Goal: Check status: Check status

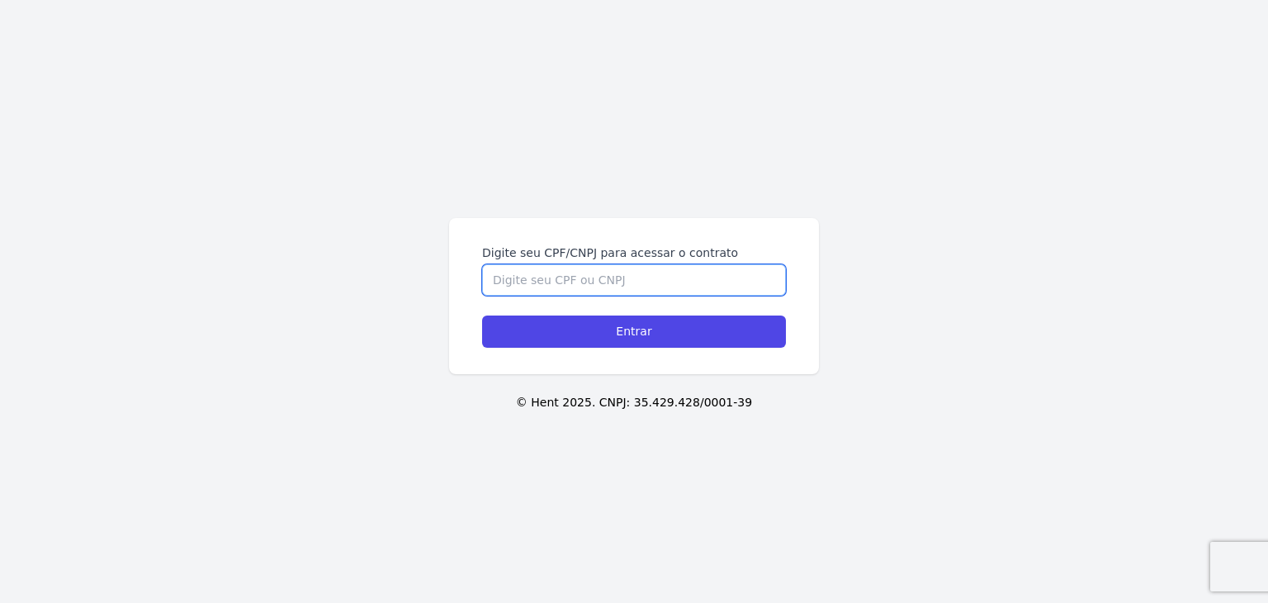
click at [751, 285] on input "Digite seu CPF/CNPJ para acessar o contrato" at bounding box center [634, 279] width 304 height 31
paste input "489.077.528-50"
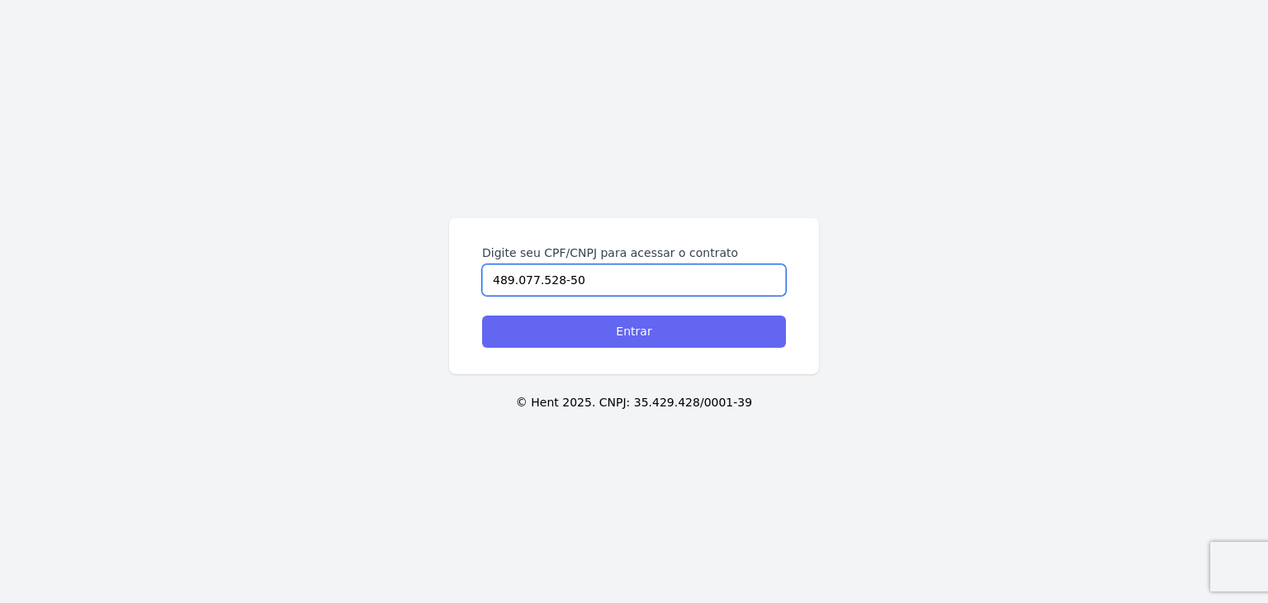
type input "489.077.528-50"
click at [678, 318] on input "Entrar" at bounding box center [634, 331] width 304 height 32
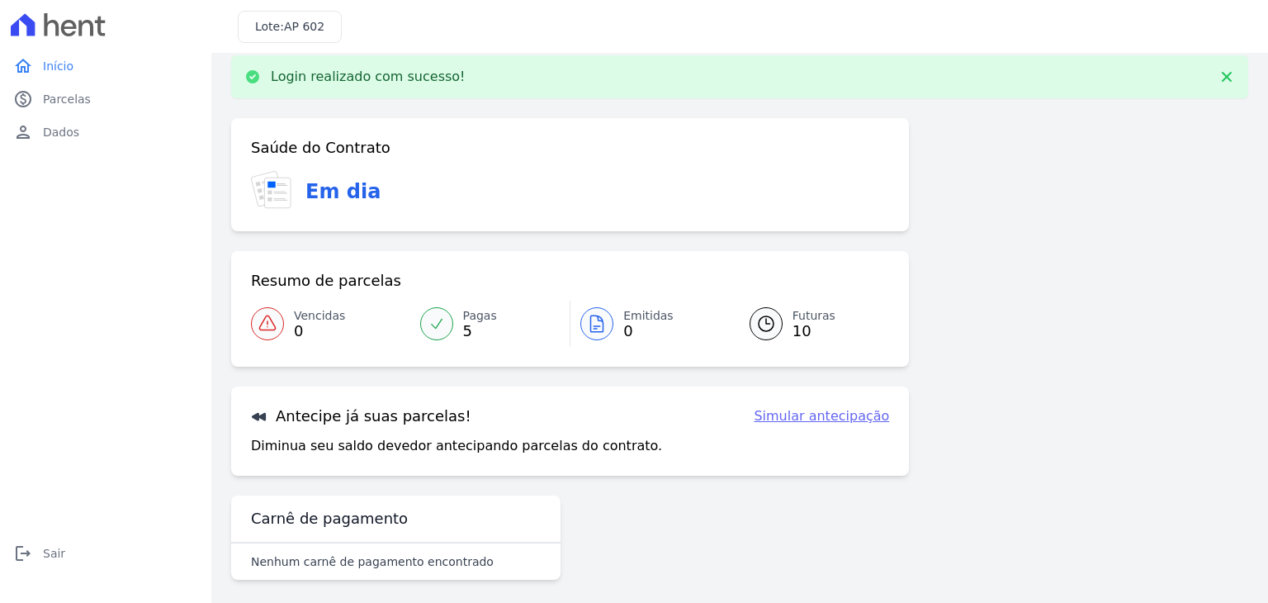
scroll to position [26, 0]
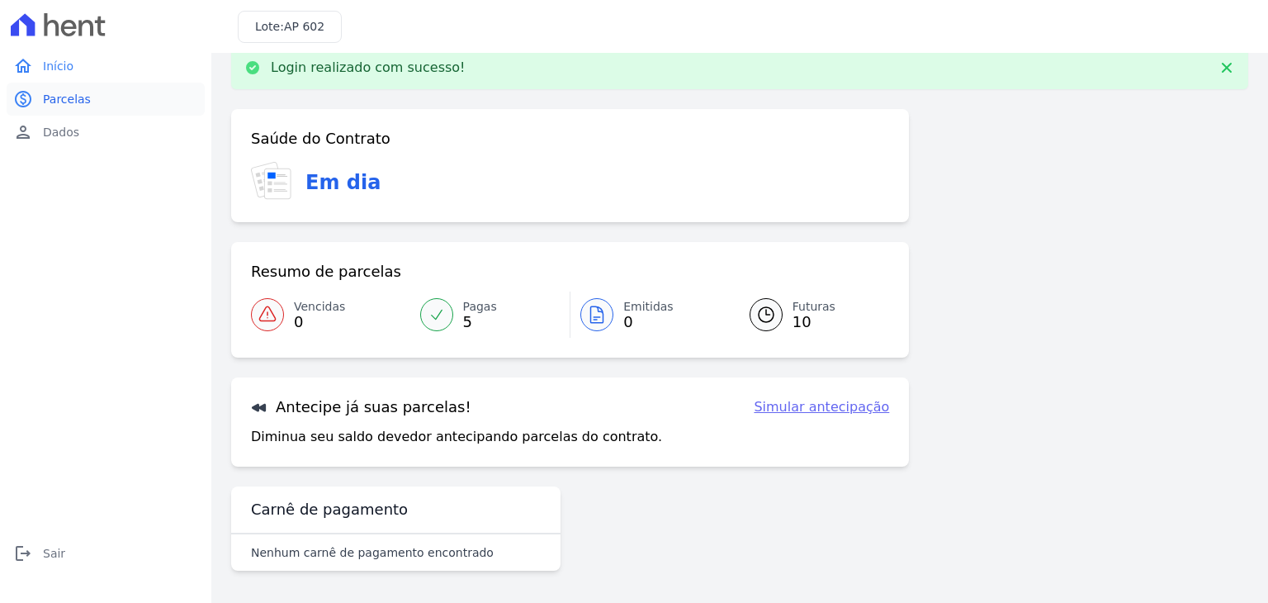
click at [76, 104] on span "Parcelas" at bounding box center [67, 99] width 48 height 17
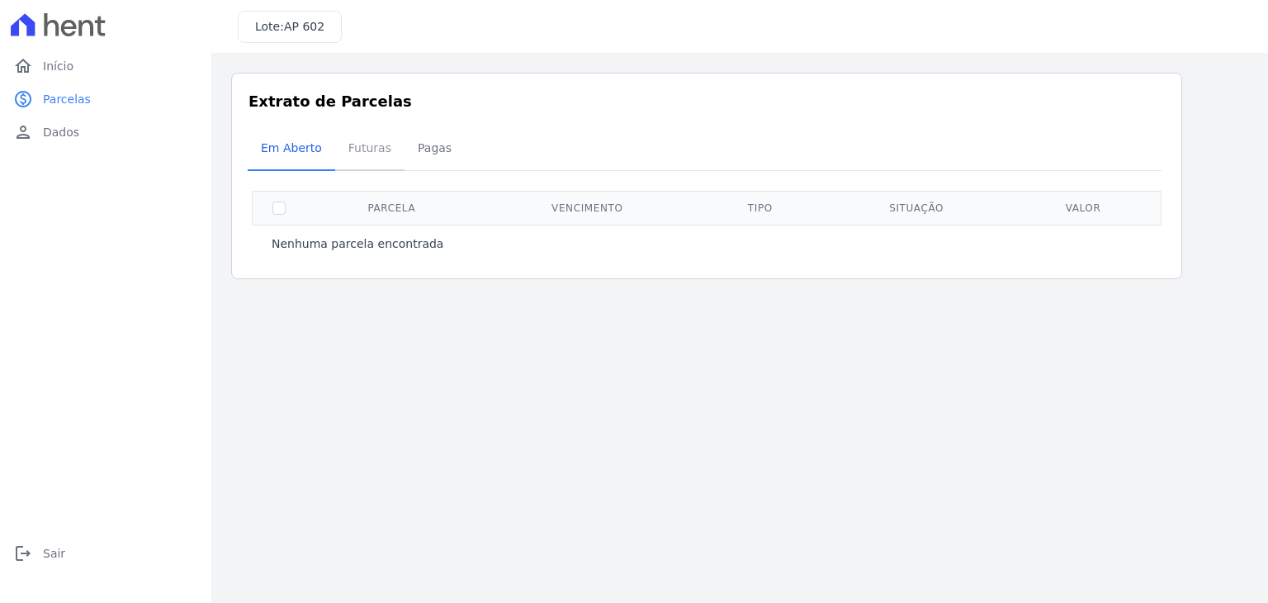
click at [386, 149] on span "Futuras" at bounding box center [369, 147] width 63 height 33
click at [409, 143] on span "Pagas" at bounding box center [435, 147] width 54 height 33
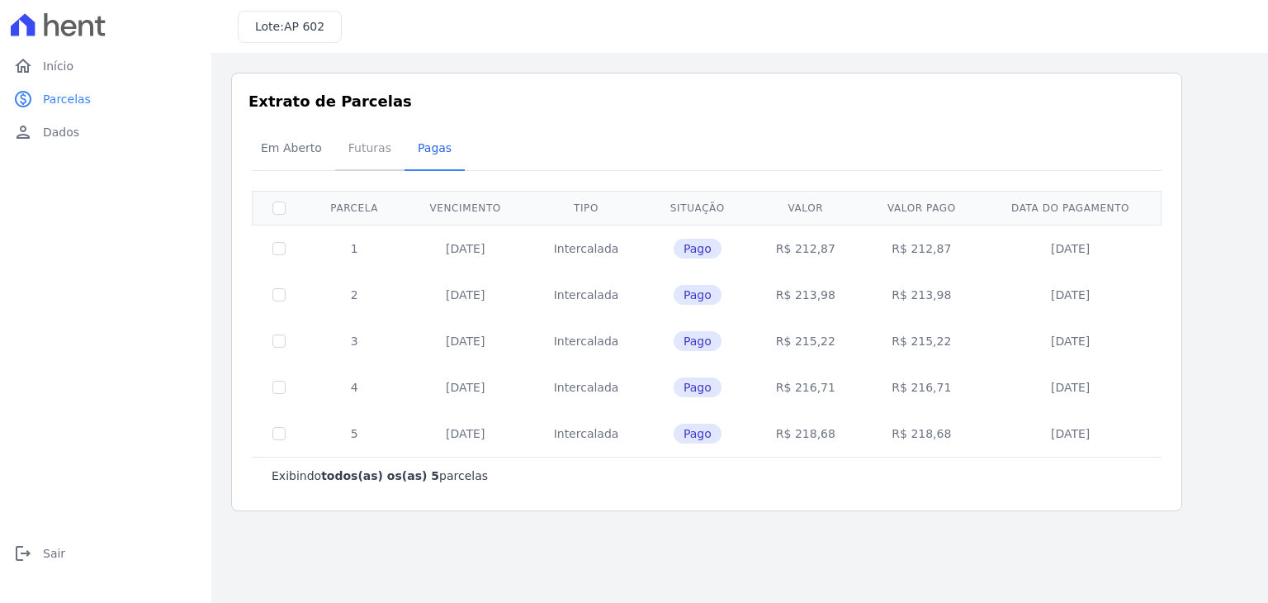
click at [359, 139] on span "Futuras" at bounding box center [369, 147] width 63 height 33
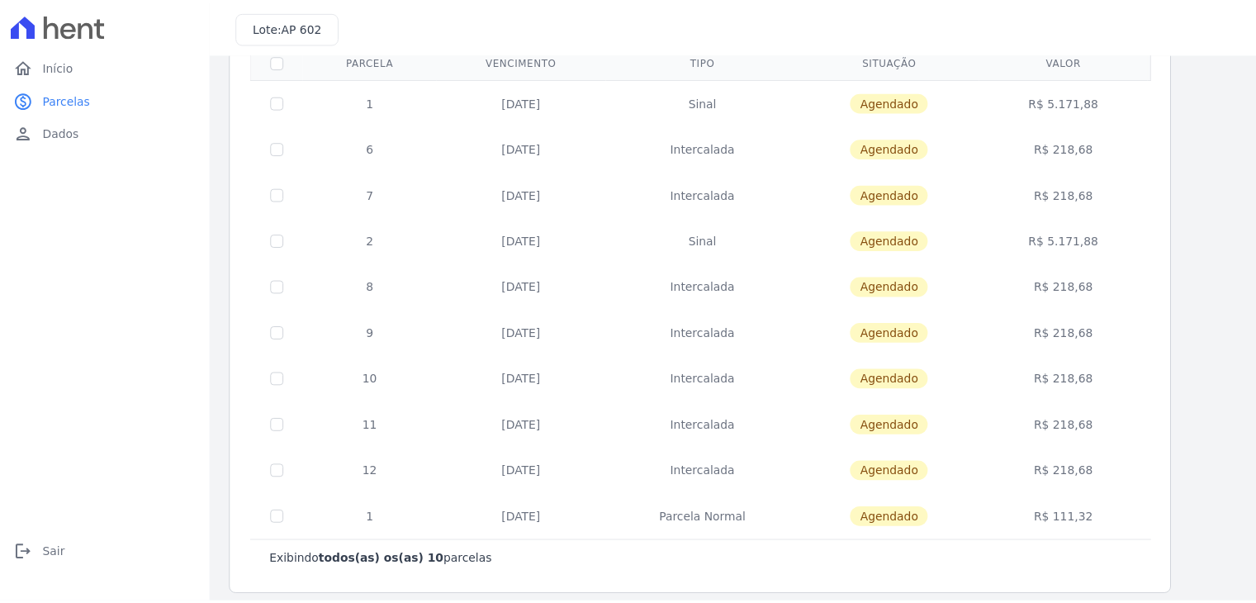
scroll to position [158, 0]
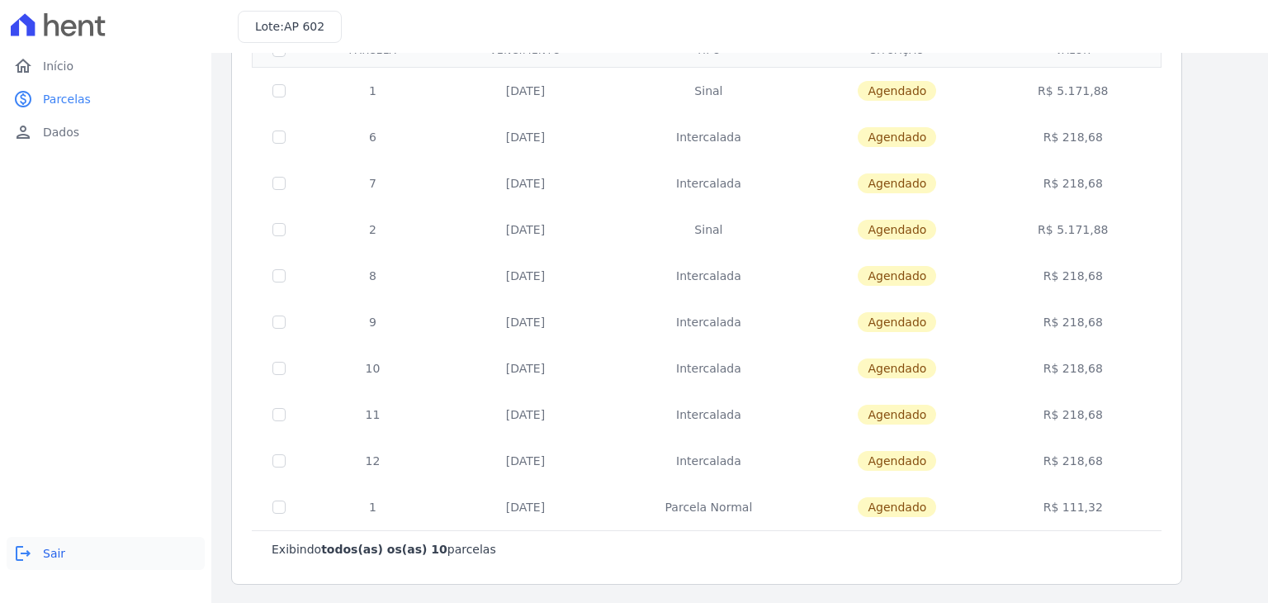
click at [50, 556] on span "Sair" at bounding box center [54, 553] width 22 height 17
